Goal: Task Accomplishment & Management: Manage account settings

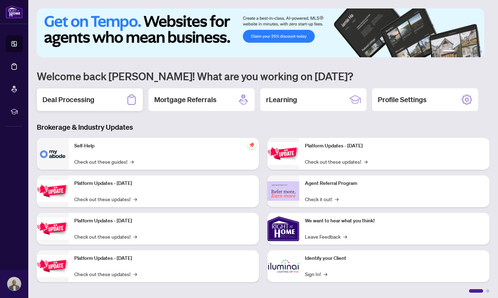
click at [107, 98] on div "Deal Processing" at bounding box center [90, 99] width 106 height 23
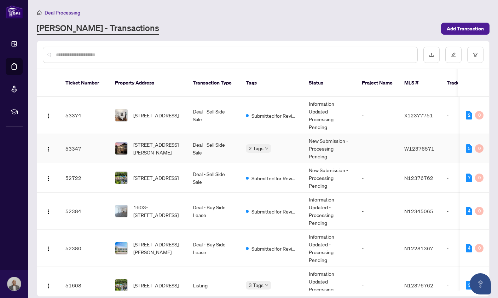
click at [90, 136] on td "53347" at bounding box center [84, 148] width 49 height 29
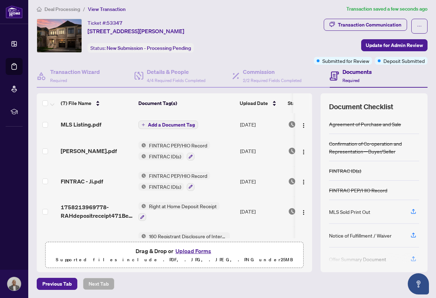
click at [178, 124] on span "Add a Document Tag" at bounding box center [171, 124] width 47 height 5
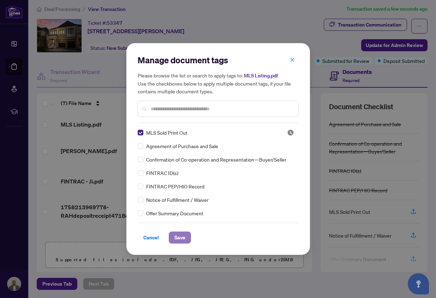
click at [177, 236] on span "Save" at bounding box center [180, 237] width 11 height 11
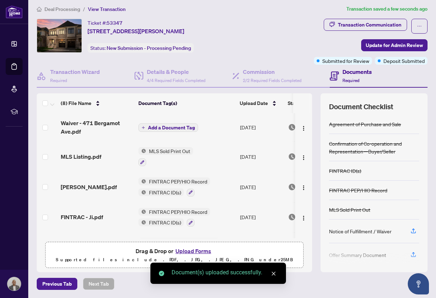
click at [168, 128] on span "Add a Document Tag" at bounding box center [171, 127] width 47 height 5
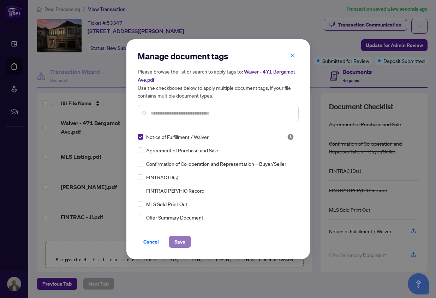
click at [182, 240] on span "Save" at bounding box center [180, 241] width 11 height 11
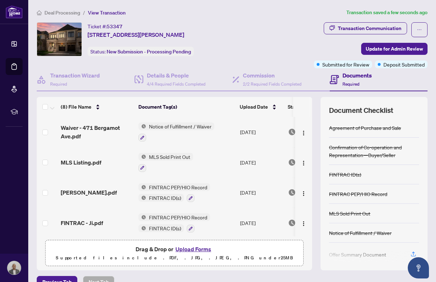
click at [32, 168] on main "Deal Processing / View Transaction Transaction saved a few seconds ago Ticket #…" at bounding box center [232, 141] width 408 height 282
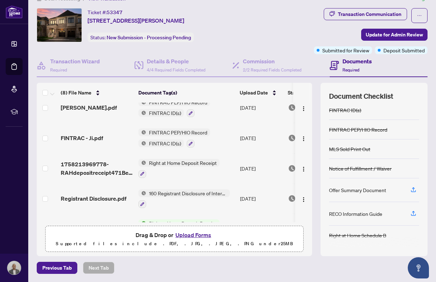
scroll to position [124, 0]
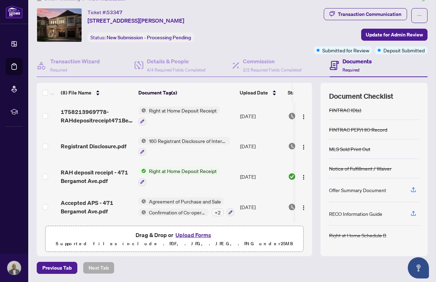
click at [219, 208] on div "+ 2" at bounding box center [218, 212] width 12 height 8
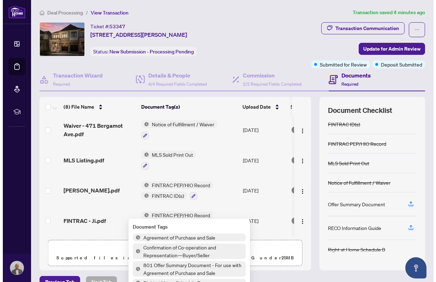
scroll to position [0, 0]
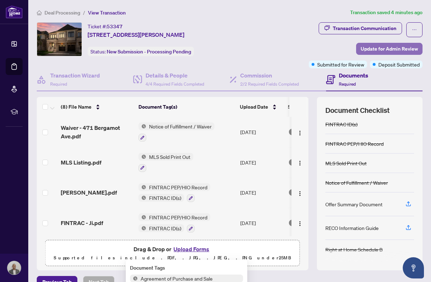
click at [380, 46] on span "Update for Admin Review" at bounding box center [389, 48] width 57 height 11
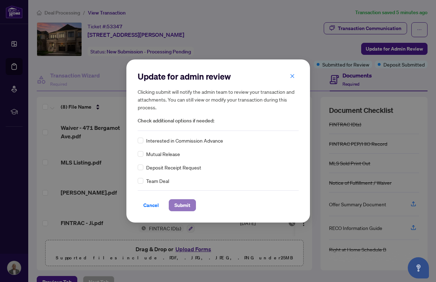
click at [190, 204] on span "Submit" at bounding box center [183, 204] width 16 height 11
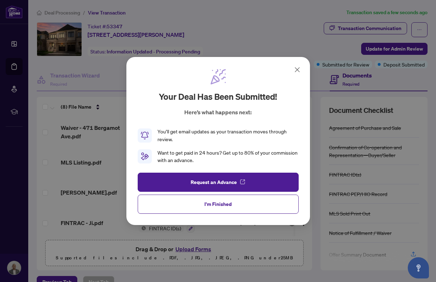
click at [298, 71] on icon at bounding box center [297, 69] width 8 height 8
